Goal: Complete application form

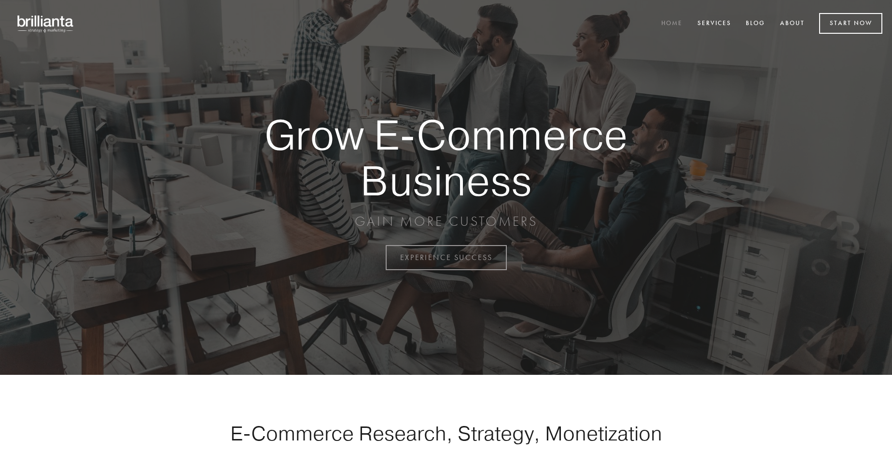
scroll to position [2530, 0]
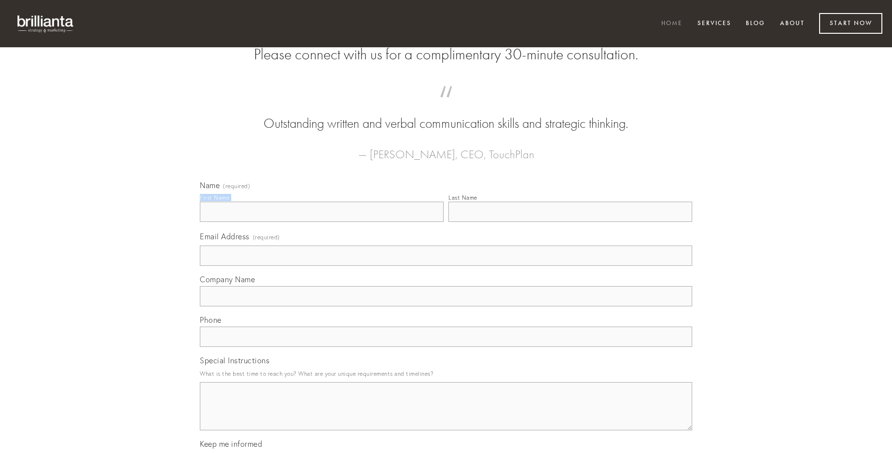
type input "[PERSON_NAME]"
click at [570, 222] on input "Last Name" at bounding box center [570, 212] width 244 height 20
type input "[PERSON_NAME]"
click at [446, 266] on input "Email Address (required)" at bounding box center [446, 256] width 492 height 20
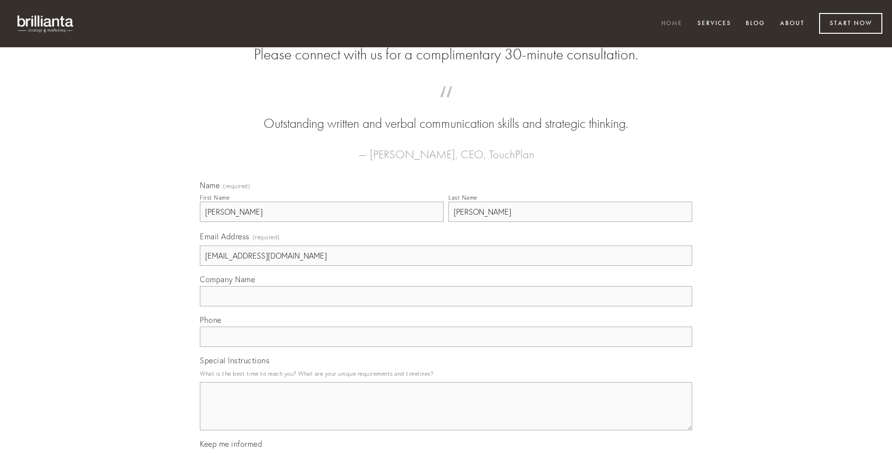
type input "[EMAIL_ADDRESS][DOMAIN_NAME]"
click at [446, 306] on input "Company Name" at bounding box center [446, 296] width 492 height 20
type input "cupiditas"
click at [446, 347] on input "text" at bounding box center [446, 337] width 492 height 20
click at [446, 415] on textarea "Special Instructions" at bounding box center [446, 406] width 492 height 48
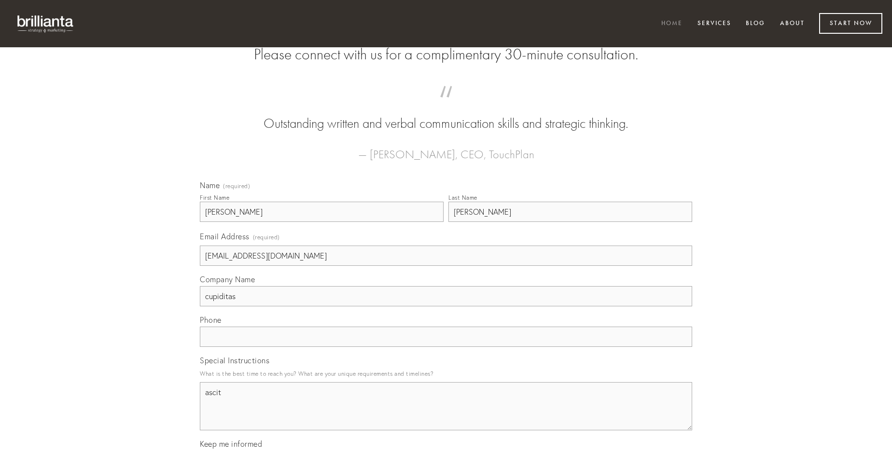
type textarea "ascit"
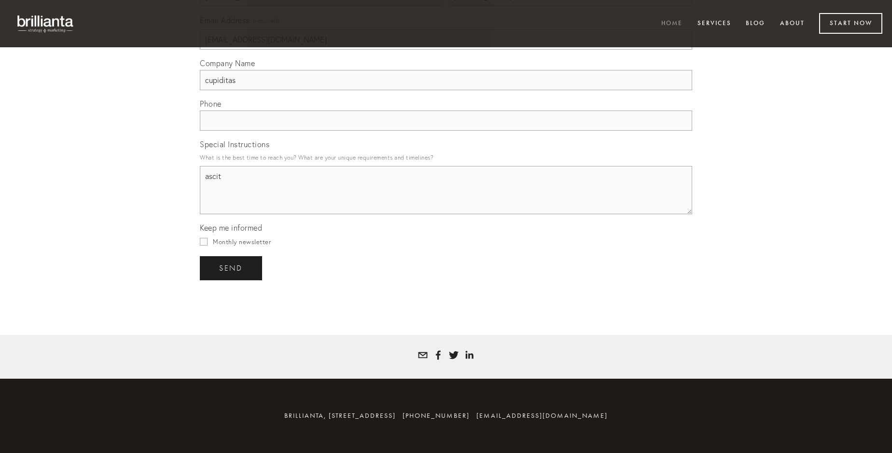
click at [232, 268] on span "send" at bounding box center [231, 268] width 24 height 9
